Goal: Find specific page/section: Find specific page/section

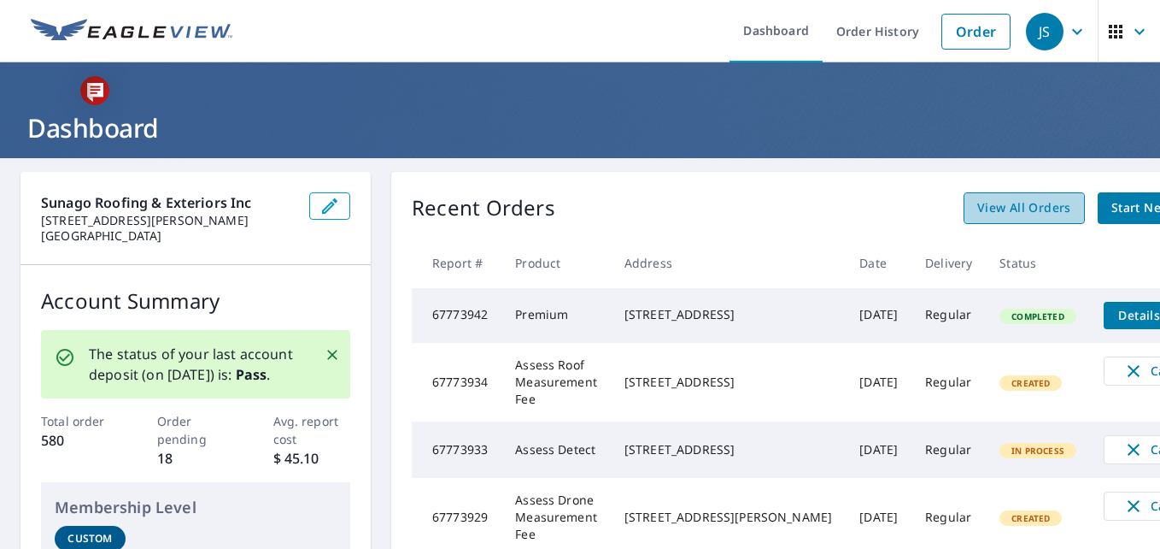
click at [977, 216] on span "View All Orders" at bounding box center [1024, 207] width 94 height 21
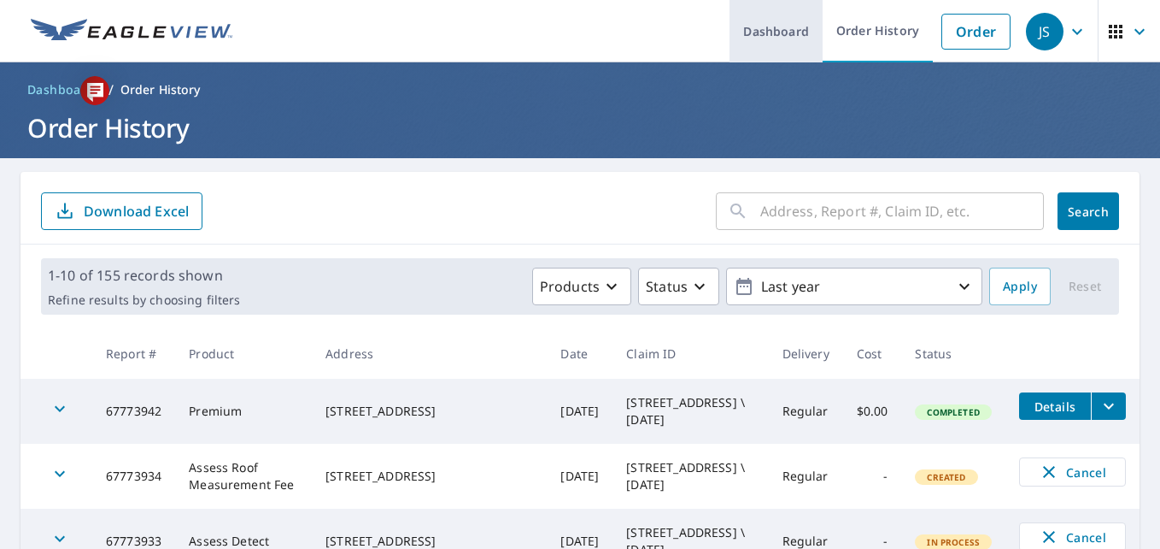
click at [787, 41] on link "Dashboard" at bounding box center [776, 31] width 93 height 62
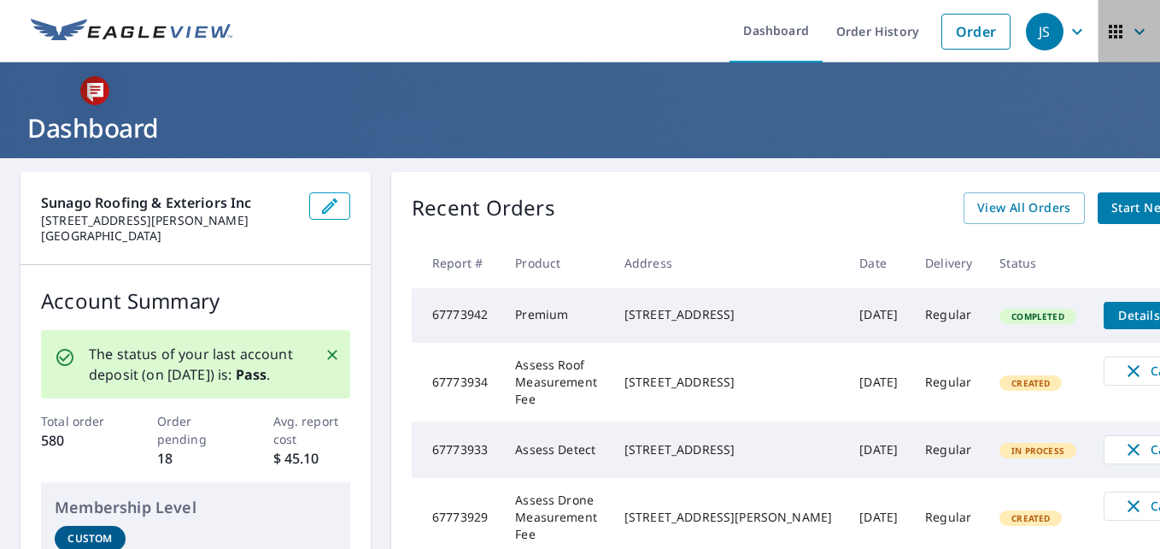
click at [1106, 34] on icon "button" at bounding box center [1116, 31] width 21 height 21
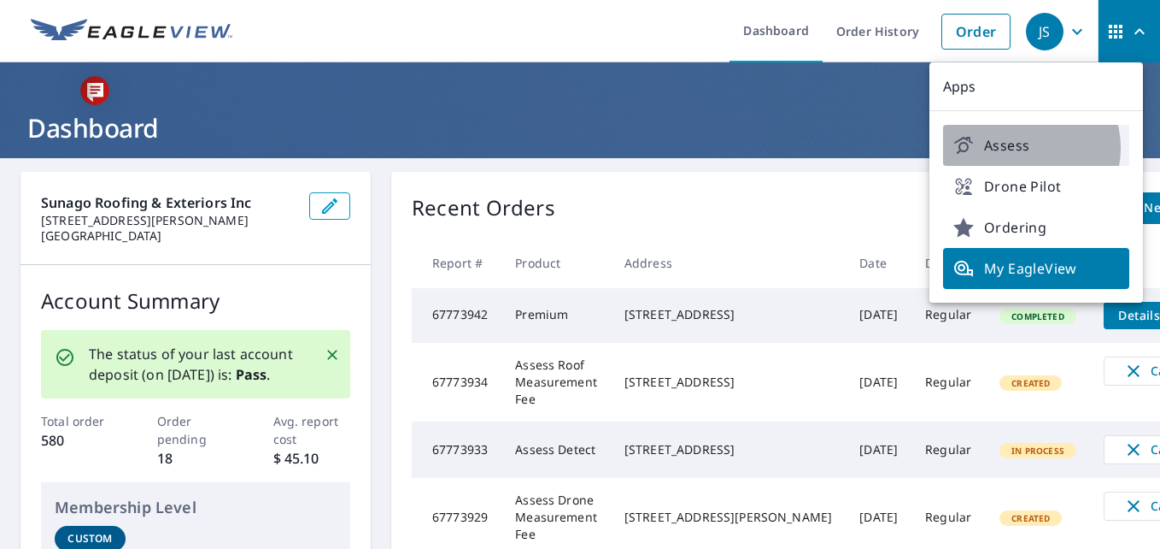
click at [1025, 148] on span "Assess" at bounding box center [1037, 145] width 166 height 21
